Goal: Transaction & Acquisition: Book appointment/travel/reservation

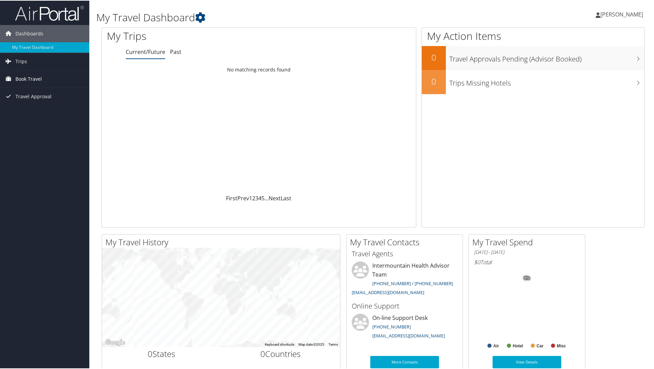
click at [32, 77] on span "Book Travel" at bounding box center [28, 78] width 26 height 17
click at [35, 114] on link "Book/Manage Online Trips" at bounding box center [44, 112] width 89 height 10
click at [34, 113] on link "Book/Manage Online Trips" at bounding box center [44, 112] width 89 height 10
